Goal: Transaction & Acquisition: Obtain resource

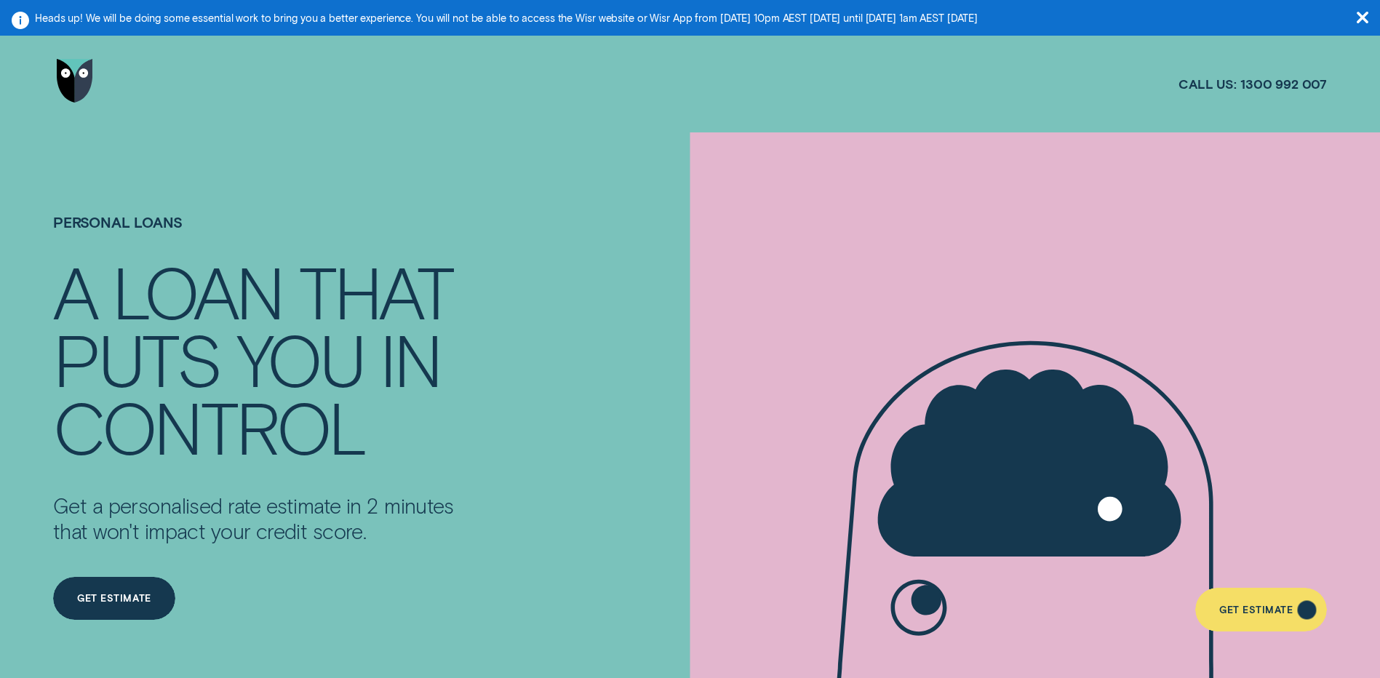
click at [1260, 615] on div "Get Estimate" at bounding box center [1255, 611] width 73 height 9
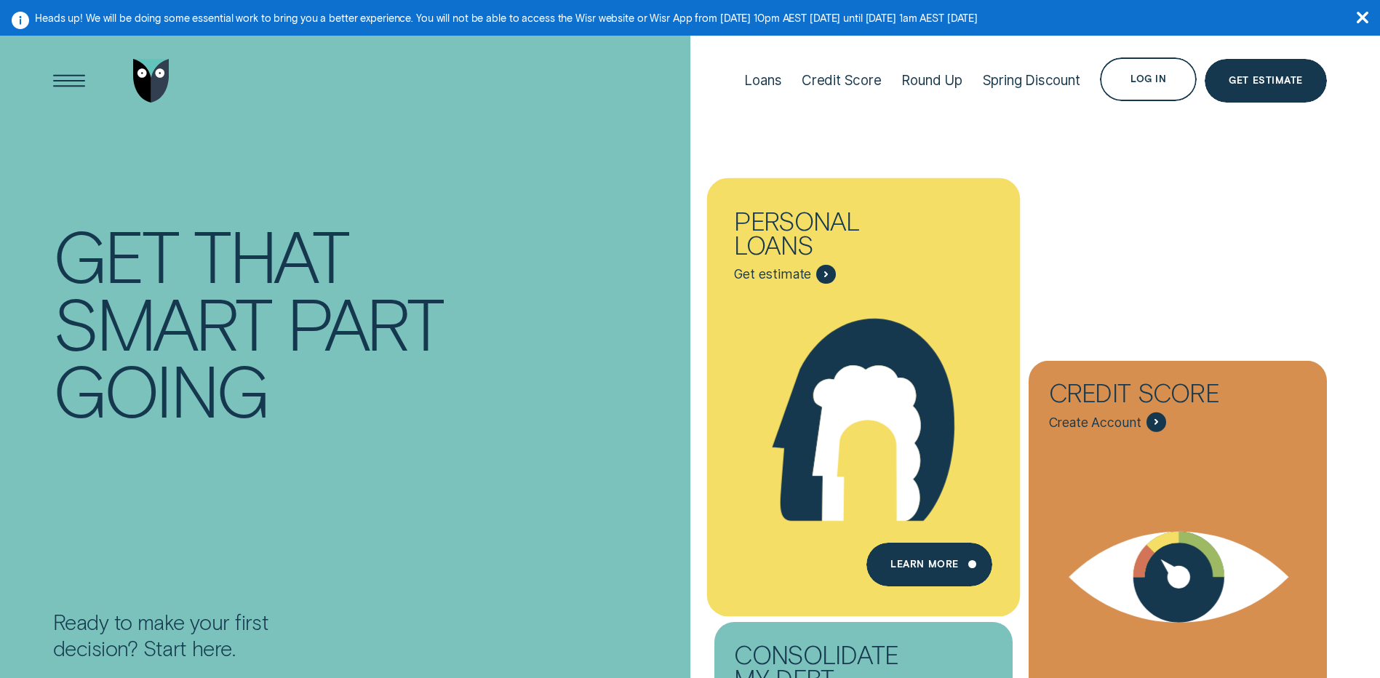
click at [815, 265] on span "Get estimate" at bounding box center [785, 275] width 102 height 20
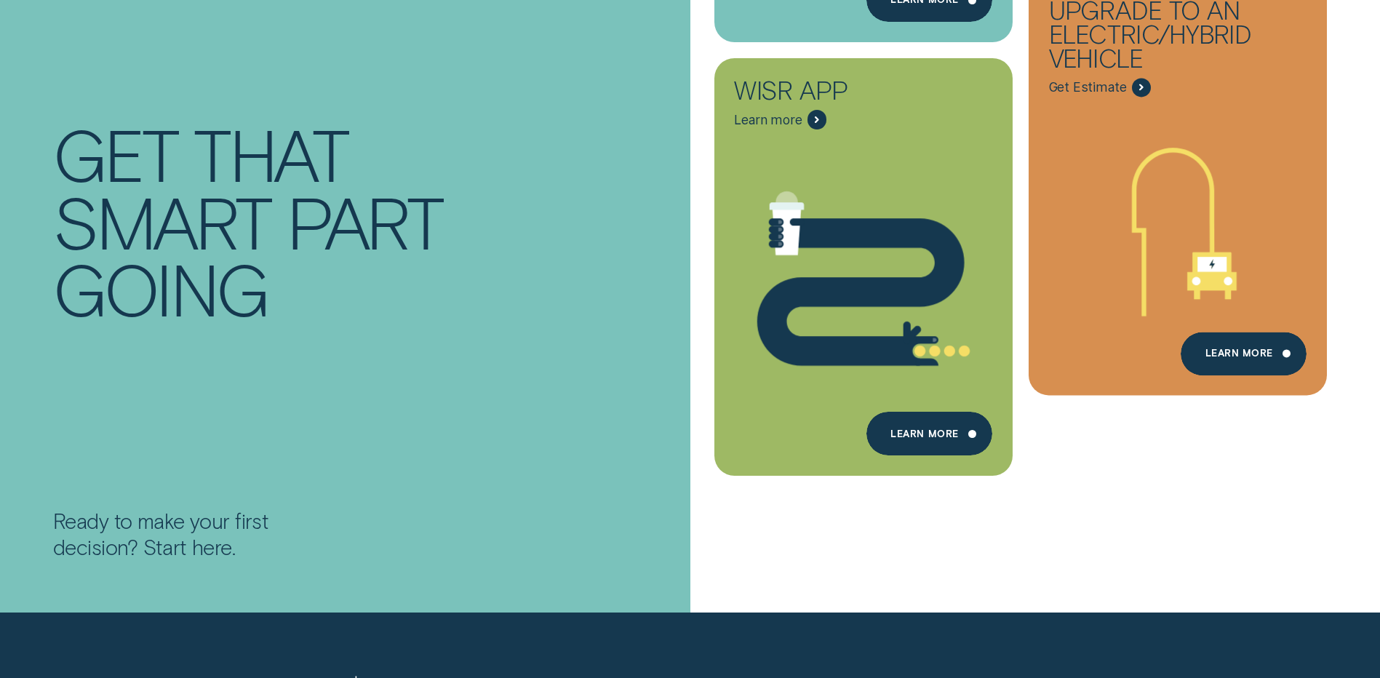
scroll to position [946, 0]
